Goal: Check status: Check status

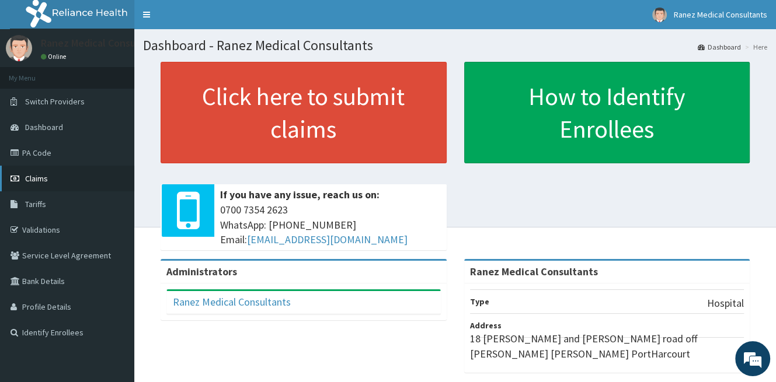
click at [36, 175] on span "Claims" at bounding box center [36, 178] width 23 height 11
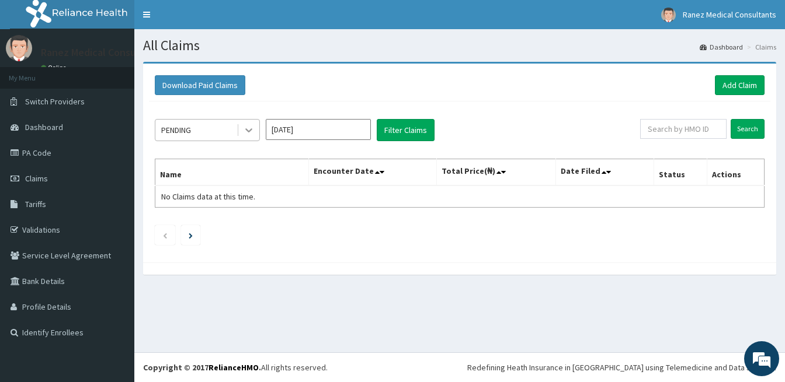
click at [248, 134] on icon at bounding box center [249, 130] width 12 height 12
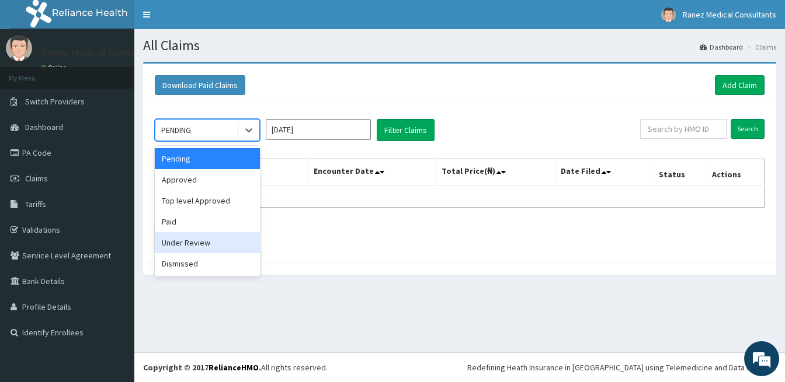
click at [190, 241] on div "Under Review" at bounding box center [207, 242] width 105 height 21
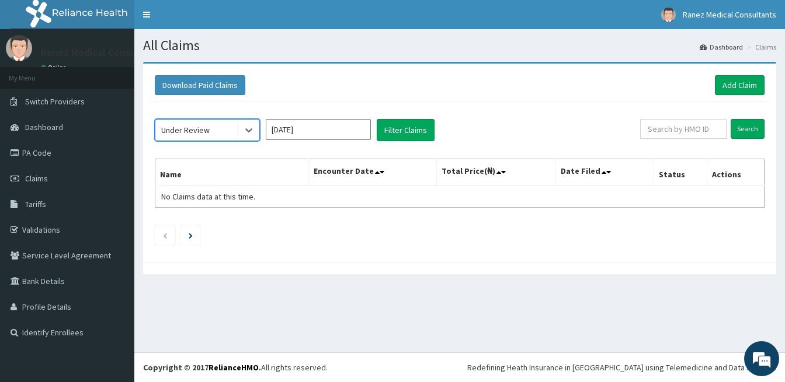
click at [353, 131] on input "[DATE]" at bounding box center [318, 129] width 105 height 21
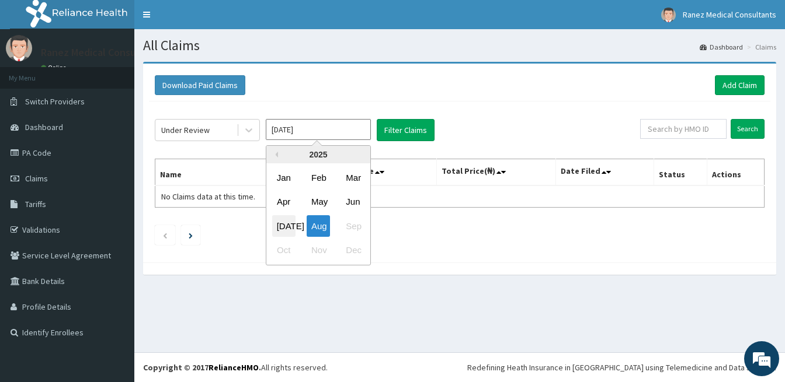
click at [286, 226] on div "[DATE]" at bounding box center [283, 226] width 23 height 22
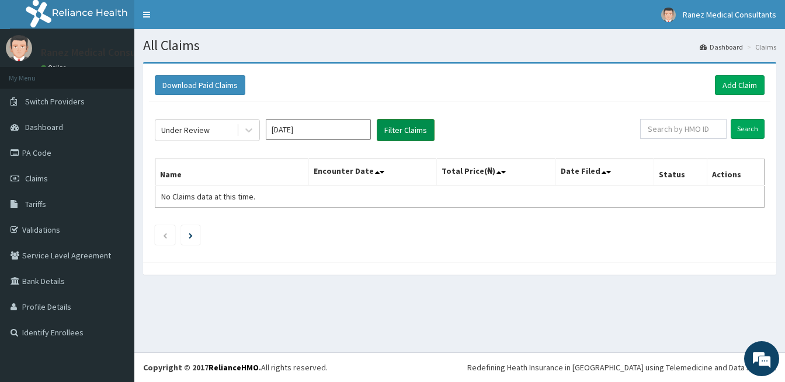
click at [411, 130] on button "Filter Claims" at bounding box center [406, 130] width 58 height 22
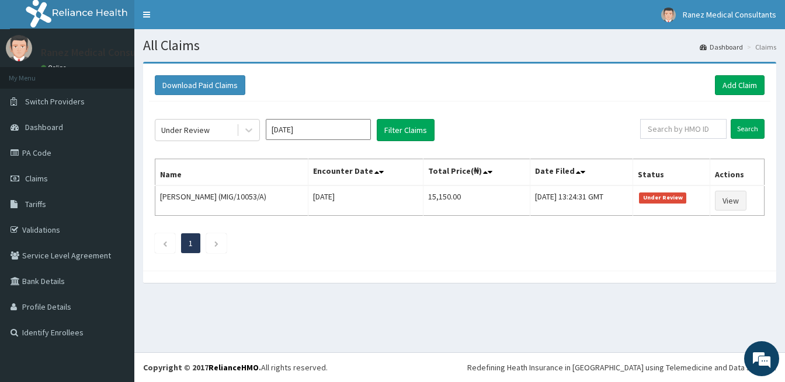
click at [299, 128] on input "[DATE]" at bounding box center [318, 129] width 105 height 21
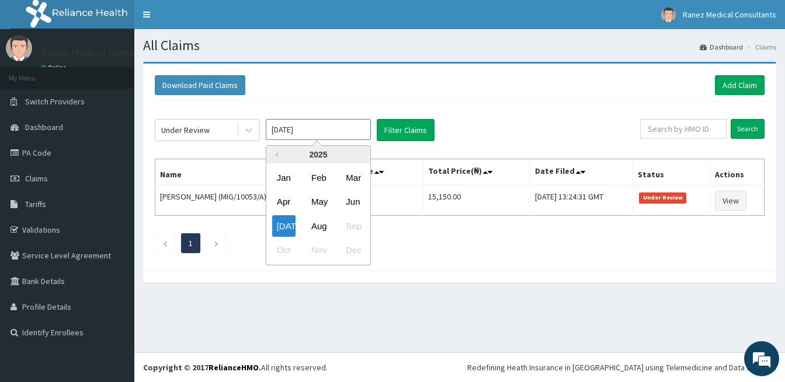
click at [321, 224] on div "Aug" at bounding box center [318, 226] width 23 height 22
type input "[DATE]"
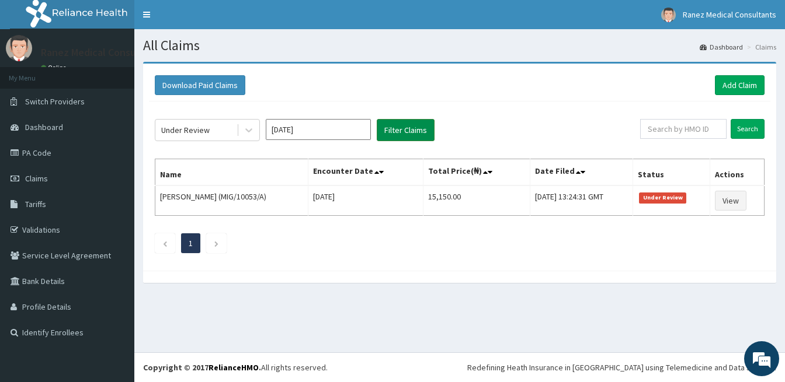
click at [405, 130] on button "Filter Claims" at bounding box center [406, 130] width 58 height 22
